Goal: Task Accomplishment & Management: Use online tool/utility

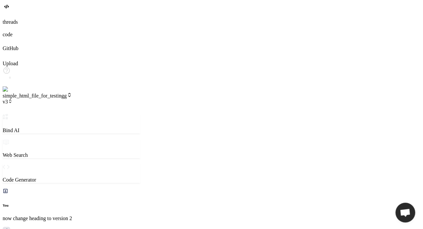
scroll to position [246, 0]
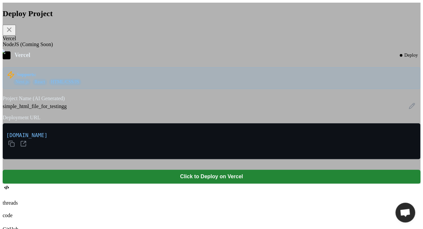
click at [390, 54] on div "Deploy Project Vercel NodeJS (Coming Soon) Vercel Deploy Supports: Next.js Reac…" at bounding box center [212, 93] width 418 height 181
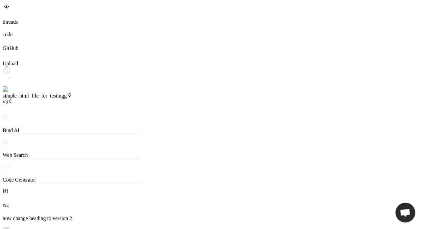
type textarea "x"
